Goal: Task Accomplishment & Management: Complete application form

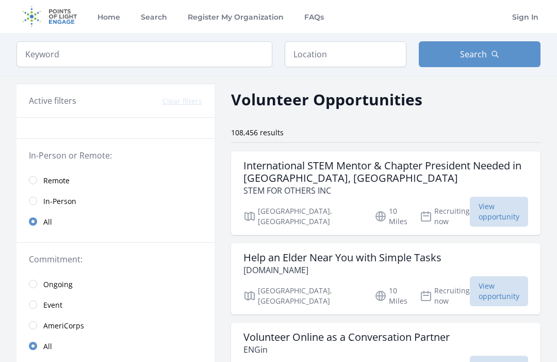
click at [499, 207] on span "View opportunity" at bounding box center [499, 212] width 58 height 30
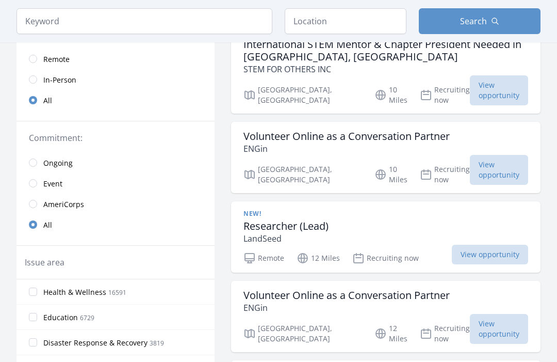
scroll to position [121, 0]
click at [502, 245] on span "View opportunity" at bounding box center [490, 255] width 76 height 20
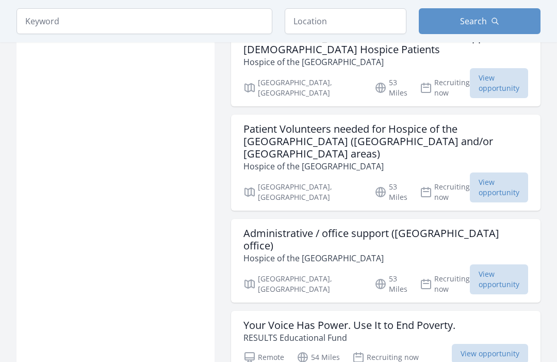
scroll to position [1101, 0]
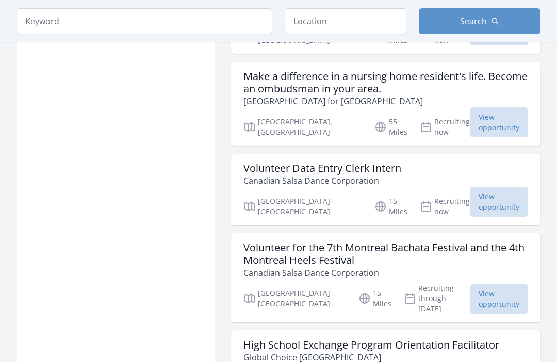
scroll to position [1671, 0]
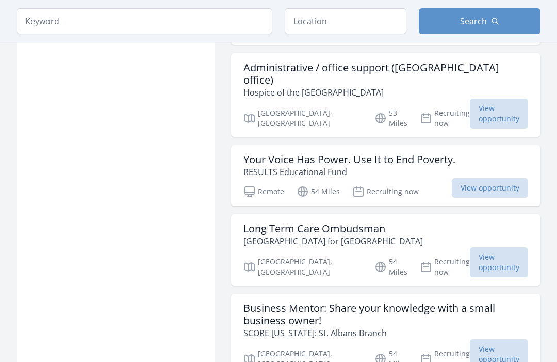
scroll to position [2579, 0]
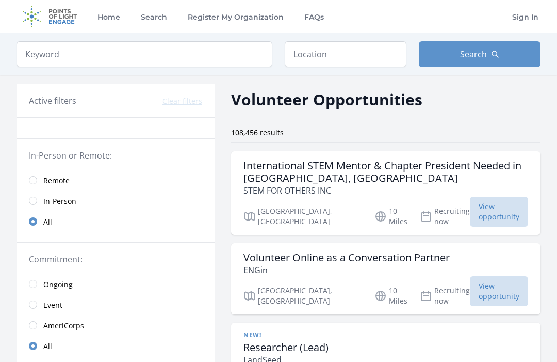
click at [38, 179] on link "Remote" at bounding box center [116, 180] width 198 height 21
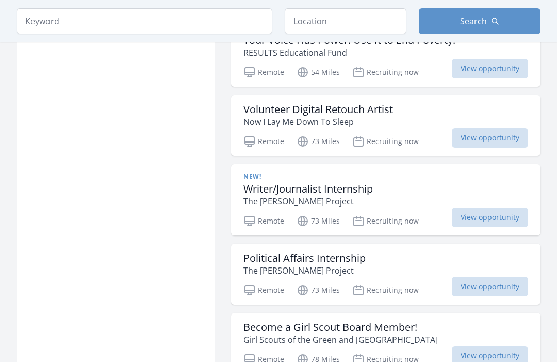
scroll to position [1061, 0]
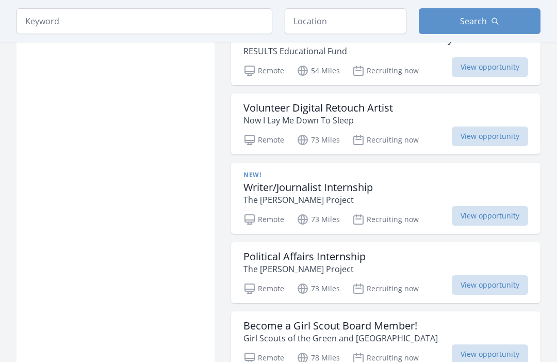
click at [499, 206] on span "View opportunity" at bounding box center [490, 216] width 76 height 20
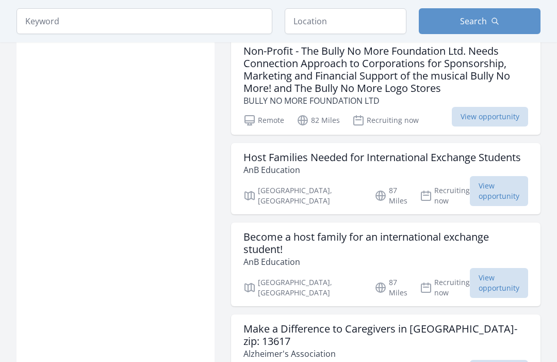
scroll to position [1320, 0]
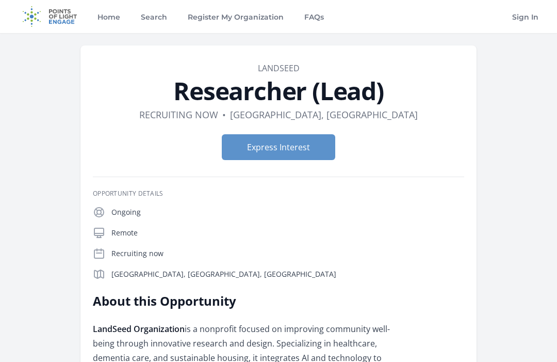
click at [292, 146] on button "Express Interest" at bounding box center [279, 147] width 114 height 26
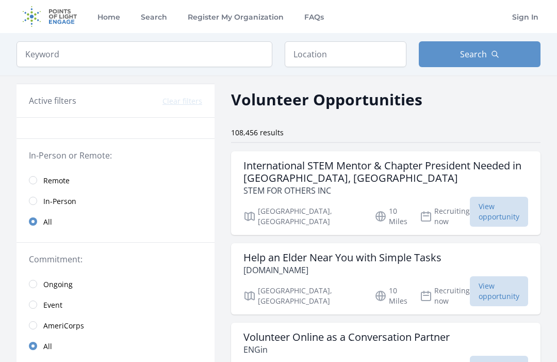
click at [478, 1] on div "Home Search Register My Organization FAQs Sign In" at bounding box center [279, 16] width 524 height 33
